Goal: Task Accomplishment & Management: Use online tool/utility

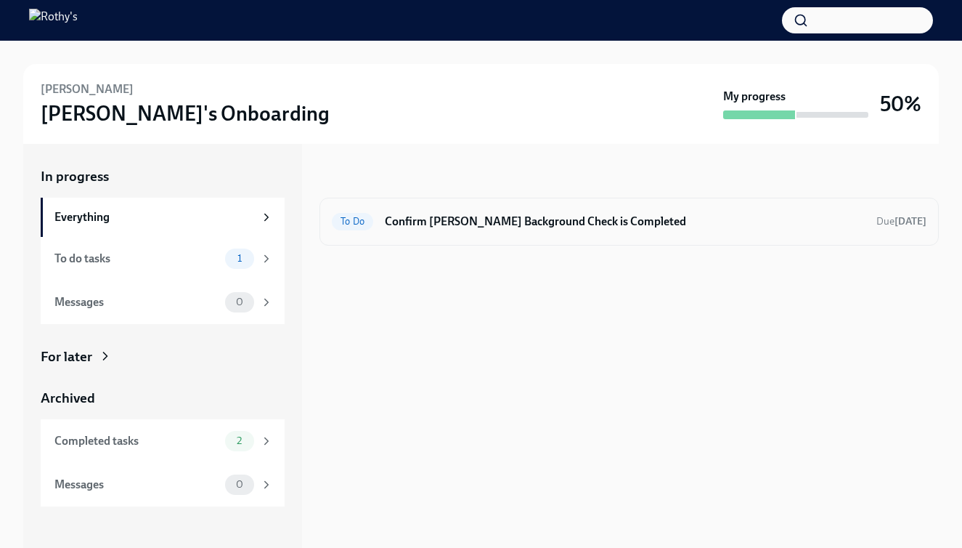
click at [531, 227] on h6 "Confirm [PERSON_NAME] Background Check is Completed" at bounding box center [625, 222] width 480 height 16
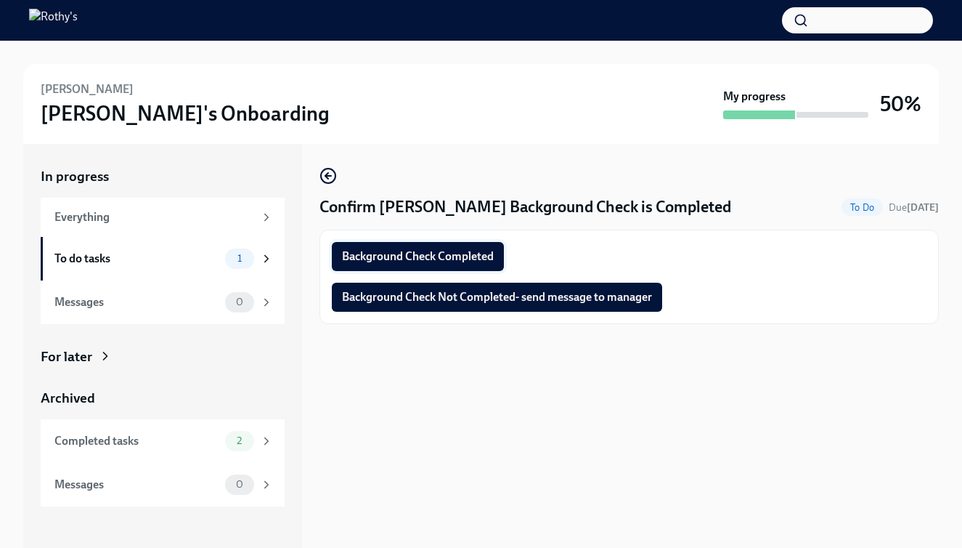
click at [464, 256] on span "Background Check Completed" at bounding box center [418, 256] width 152 height 15
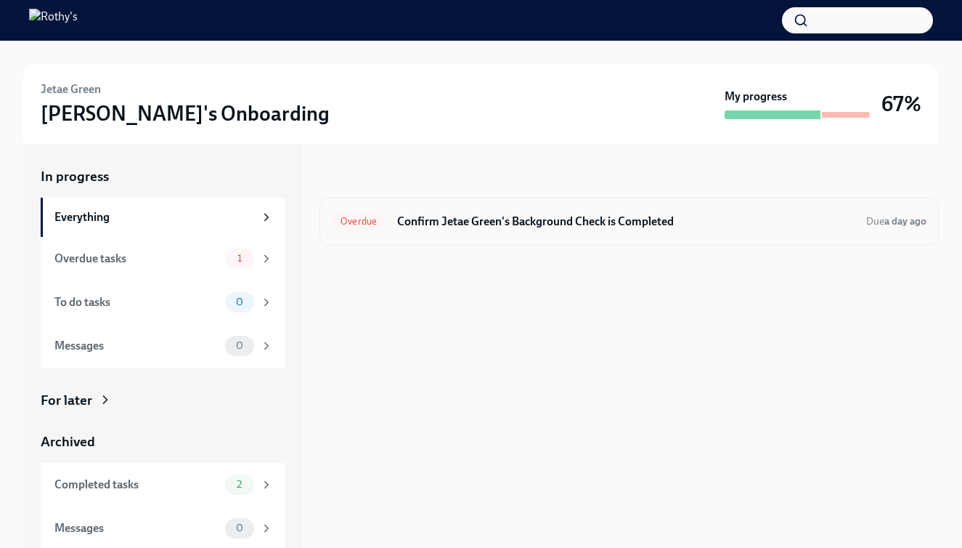
click at [456, 216] on h6 "Confirm Jetae Green's Background Check is Completed" at bounding box center [626, 222] width 458 height 16
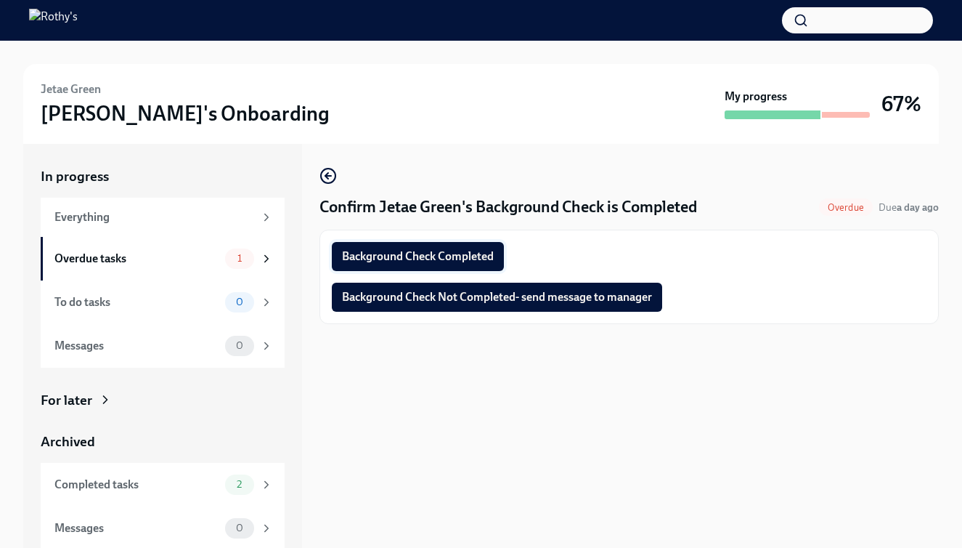
click at [466, 247] on button "Background Check Completed" at bounding box center [418, 256] width 172 height 29
